Goal: Information Seeking & Learning: Learn about a topic

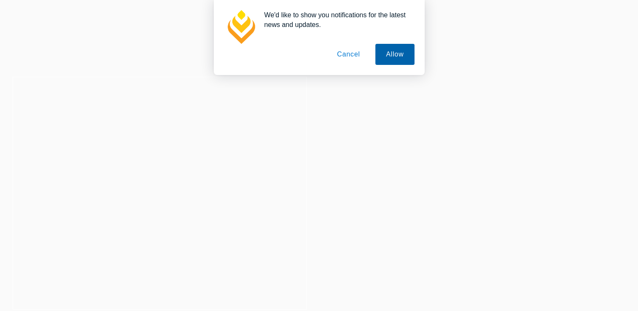
click at [385, 50] on button "Allow" at bounding box center [395, 54] width 39 height 21
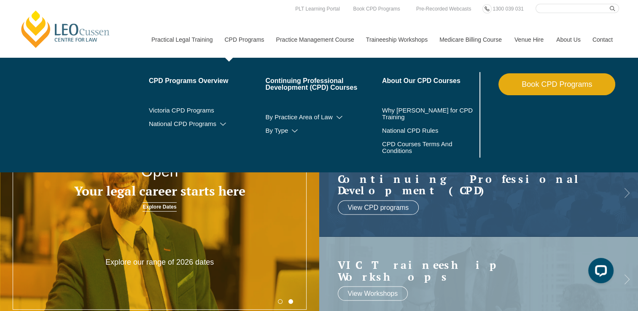
click at [253, 38] on link "CPD Programs" at bounding box center [243, 40] width 51 height 36
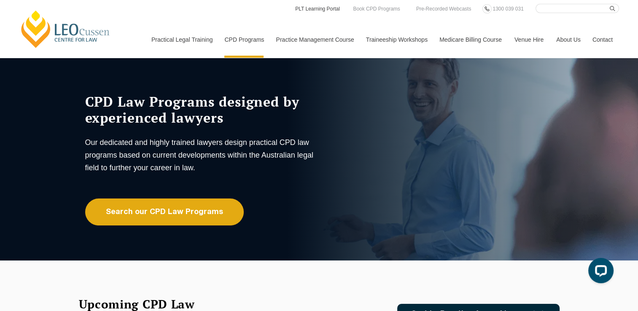
click at [308, 10] on link "PLT Learning Portal" at bounding box center [318, 8] width 46 height 9
